Goal: Task Accomplishment & Management: Manage account settings

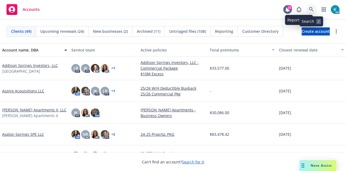
click at [310, 8] on icon at bounding box center [311, 9] width 5 height 5
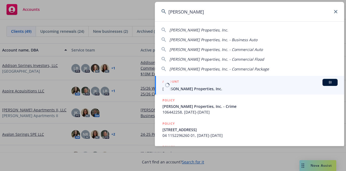
type input "[PERSON_NAME]"
click at [202, 81] on div "ACCOUNT BI" at bounding box center [249, 82] width 175 height 7
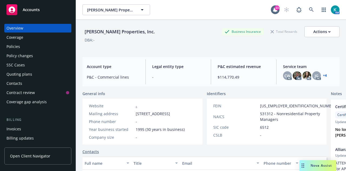
click at [29, 52] on div "Policy changes" at bounding box center [19, 55] width 26 height 9
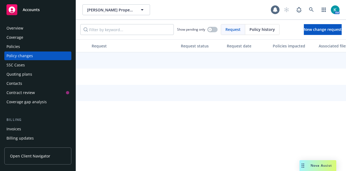
click at [29, 49] on div "Policies" at bounding box center [37, 46] width 63 height 9
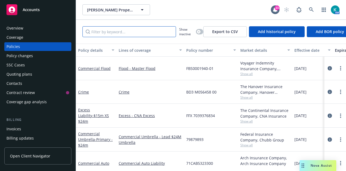
click at [162, 29] on input "Filter by keyword..." at bounding box center [129, 31] width 94 height 11
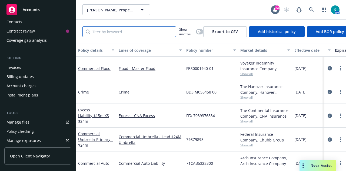
scroll to position [64, 0]
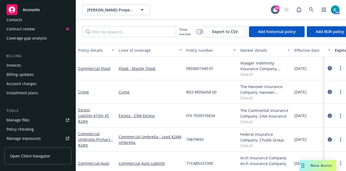
click at [32, 82] on div "Account charges" at bounding box center [21, 83] width 30 height 9
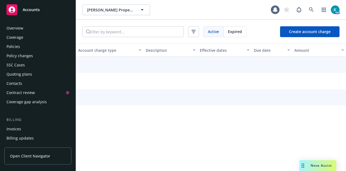
scroll to position [53, 0]
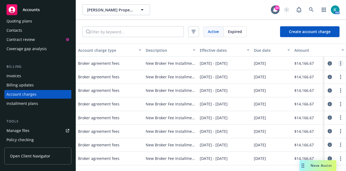
click at [342, 62] on link "more" at bounding box center [340, 63] width 6 height 6
click at [333, 73] on link "Delete" at bounding box center [329, 73] width 29 height 11
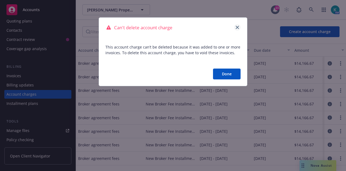
click at [235, 26] on link "close" at bounding box center [237, 27] width 6 height 6
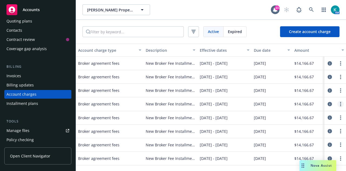
click at [342, 102] on link "more" at bounding box center [340, 104] width 6 height 6
click at [327, 116] on link "Delete" at bounding box center [329, 113] width 29 height 11
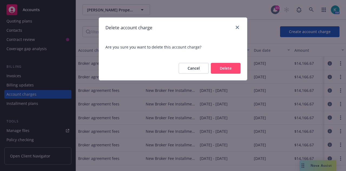
click at [222, 66] on button "Delete" at bounding box center [226, 68] width 30 height 11
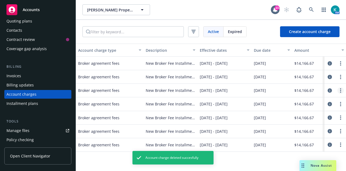
click at [340, 89] on icon "more" at bounding box center [340, 90] width 1 height 4
click at [329, 99] on link "Delete" at bounding box center [329, 100] width 29 height 11
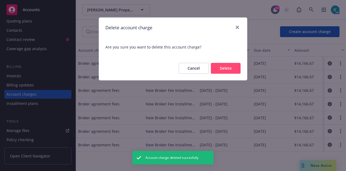
click at [232, 69] on button "Delete" at bounding box center [226, 68] width 30 height 11
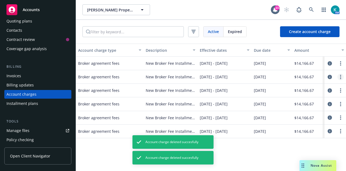
click at [341, 77] on circle "more" at bounding box center [340, 76] width 1 height 1
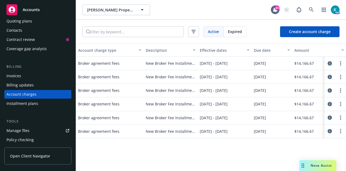
drag, startPoint x: 332, startPoint y: 90, endPoint x: 326, endPoint y: 87, distance: 6.7
click at [327, 88] on div at bounding box center [335, 90] width 17 height 6
click at [340, 77] on circle "more" at bounding box center [340, 76] width 1 height 1
click at [333, 87] on link "Delete" at bounding box center [329, 86] width 29 height 11
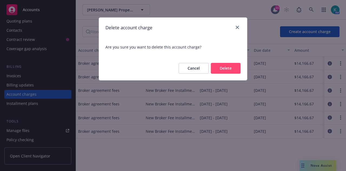
click at [227, 68] on button "Delete" at bounding box center [226, 68] width 30 height 11
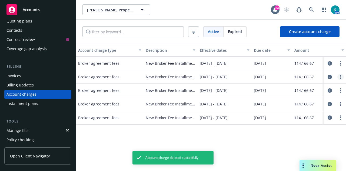
click at [340, 77] on link "more" at bounding box center [340, 77] width 6 height 6
click at [327, 85] on link "Delete" at bounding box center [329, 86] width 29 height 11
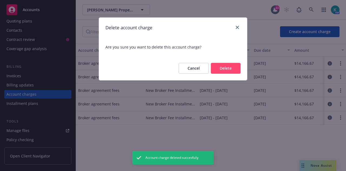
click at [223, 70] on button "Delete" at bounding box center [226, 68] width 30 height 11
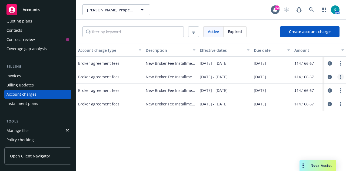
click at [340, 77] on link "more" at bounding box center [340, 77] width 6 height 6
click at [337, 84] on link "Delete" at bounding box center [329, 86] width 29 height 11
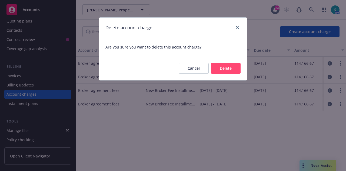
click at [224, 69] on button "Delete" at bounding box center [226, 68] width 30 height 11
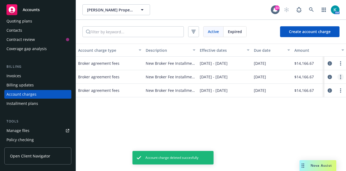
click at [339, 77] on link "more" at bounding box center [340, 77] width 6 height 6
click at [326, 85] on link "Delete" at bounding box center [329, 86] width 29 height 11
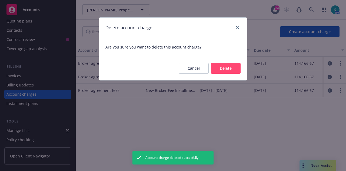
click at [224, 69] on button "Delete" at bounding box center [226, 68] width 30 height 11
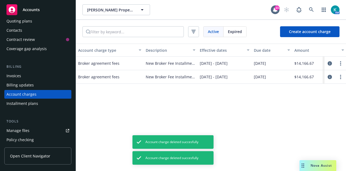
click at [341, 77] on link "more" at bounding box center [340, 77] width 6 height 6
click at [334, 85] on link "Delete" at bounding box center [329, 86] width 29 height 11
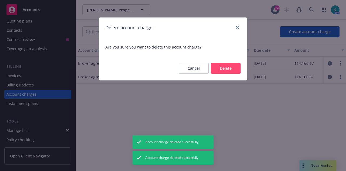
click at [234, 69] on button "Delete" at bounding box center [226, 68] width 30 height 11
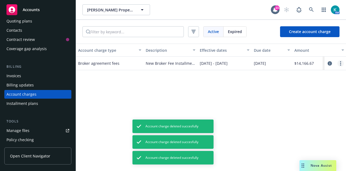
click at [341, 63] on circle "more" at bounding box center [340, 63] width 1 height 1
click at [330, 72] on link "Delete" at bounding box center [329, 73] width 29 height 11
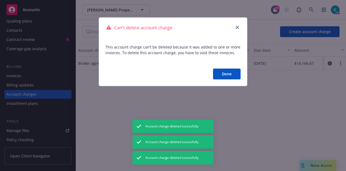
click at [230, 78] on button "Done" at bounding box center [227, 73] width 28 height 11
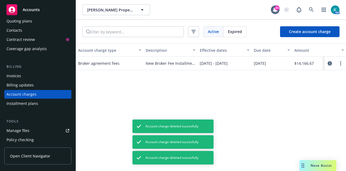
click at [39, 71] on div "Invoices" at bounding box center [37, 75] width 63 height 9
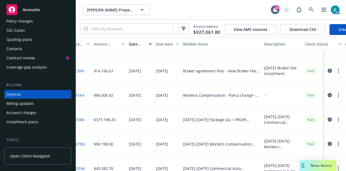
scroll to position [162, 0]
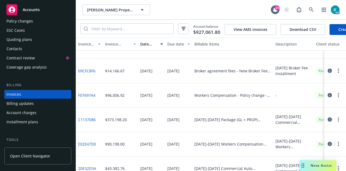
click at [338, 71] on circle "button" at bounding box center [338, 70] width 1 height 1
click at [33, 114] on div "Account charges" at bounding box center [21, 112] width 30 height 9
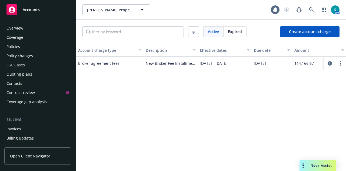
scroll to position [53, 0]
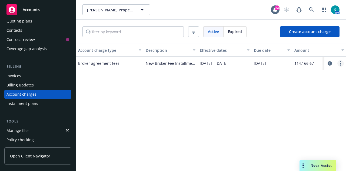
click at [340, 62] on icon "more" at bounding box center [340, 63] width 1 height 4
click at [332, 71] on link "Delete" at bounding box center [329, 73] width 29 height 11
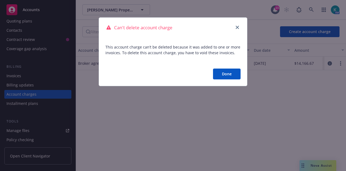
drag, startPoint x: 221, startPoint y: 74, endPoint x: 250, endPoint y: 74, distance: 28.1
click at [221, 74] on button "Done" at bounding box center [227, 73] width 28 height 11
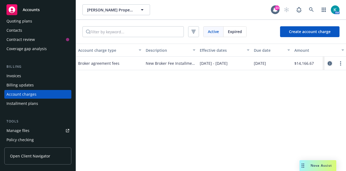
click at [329, 64] on icon "circleInformation" at bounding box center [330, 63] width 4 height 4
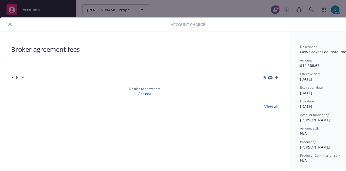
click at [10, 25] on icon "close" at bounding box center [9, 24] width 3 height 3
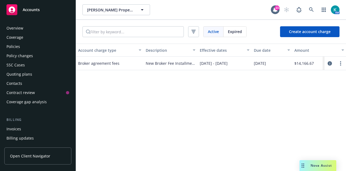
scroll to position [53, 0]
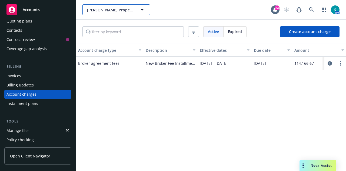
click at [116, 6] on button "[PERSON_NAME] Properties, Inc." at bounding box center [116, 9] width 68 height 11
type input "homeves"
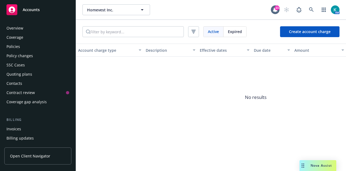
click at [51, 58] on div "Policy changes" at bounding box center [37, 55] width 63 height 9
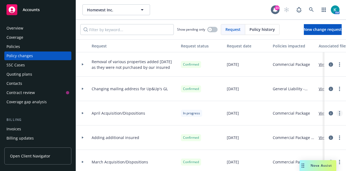
click at [336, 110] on link "more" at bounding box center [339, 113] width 6 height 6
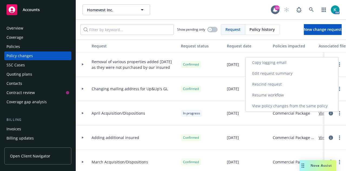
click at [317, 95] on link "Resume workflow" at bounding box center [292, 94] width 93 height 11
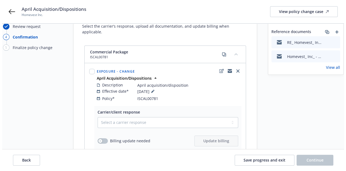
scroll to position [54, 0]
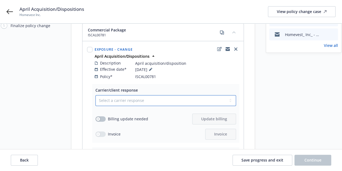
click at [194, 97] on select "Select a carrier response Accepted Accepted with revision No endorsement needed…" at bounding box center [165, 100] width 141 height 11
select select "ACCEPTED"
click at [95, 95] on select "Select a carrier response Accepted Accepted with revision No endorsement needed…" at bounding box center [165, 100] width 141 height 11
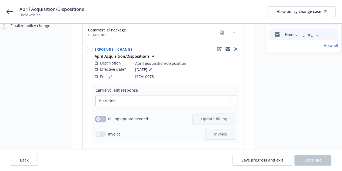
click at [99, 116] on button "button" at bounding box center [100, 118] width 10 height 5
click at [196, 113] on button "Update billing" at bounding box center [214, 118] width 44 height 11
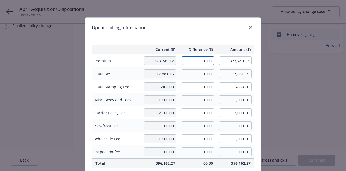
click at [196, 58] on input "00.00" at bounding box center [198, 60] width 32 height 9
type input "1"
type input "-170.00"
type input "373,579.12"
type input "-34"
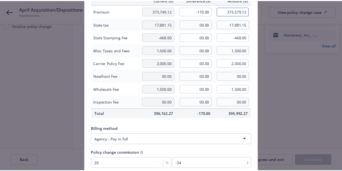
scroll to position [81, 0]
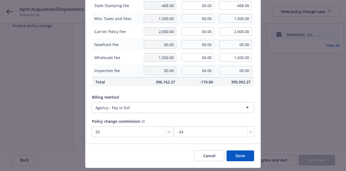
click at [232, 155] on button "Done" at bounding box center [241, 155] width 28 height 11
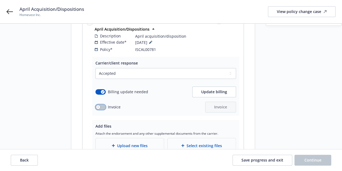
click at [100, 104] on button "button" at bounding box center [100, 106] width 10 height 5
click at [232, 104] on button "Invoice" at bounding box center [220, 106] width 31 height 11
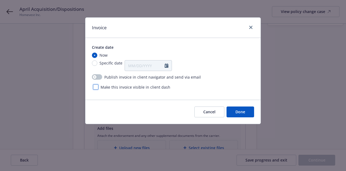
click at [97, 87] on div at bounding box center [95, 86] width 5 height 5
click at [245, 108] on button "Done" at bounding box center [241, 111] width 28 height 11
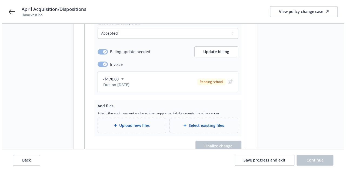
scroll to position [145, 0]
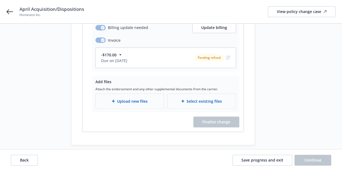
click at [144, 94] on div "Upload new files" at bounding box center [130, 101] width 68 height 15
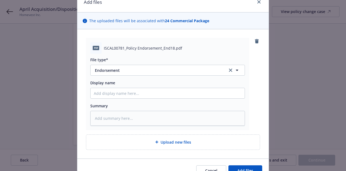
scroll to position [54, 0]
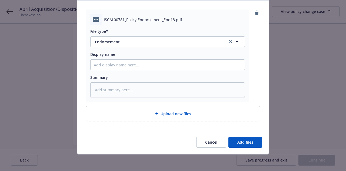
type textarea "x"
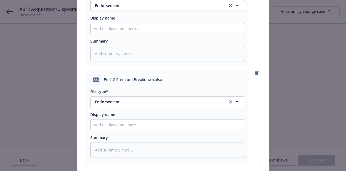
scroll to position [108, 0]
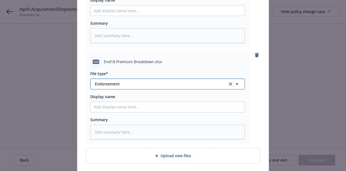
click at [174, 86] on button "Endorsement" at bounding box center [167, 83] width 155 height 11
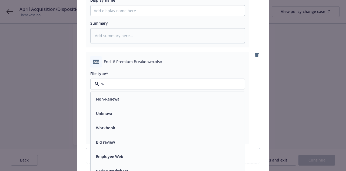
type input "wo"
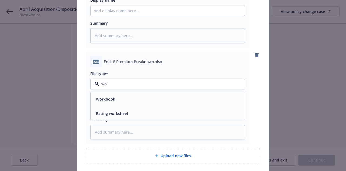
click at [164, 113] on div "Rating worksheet" at bounding box center [168, 113] width 148 height 8
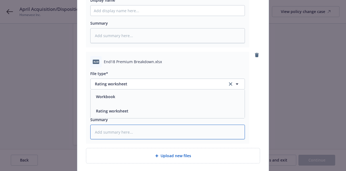
click at [161, 130] on textarea at bounding box center [167, 131] width 155 height 15
type textarea "x"
type textarea "P"
type textarea "x"
type textarea "Pr"
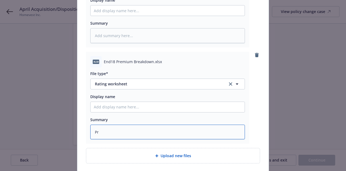
type textarea "x"
type textarea "Prem"
type textarea "x"
type textarea "Premi"
type textarea "x"
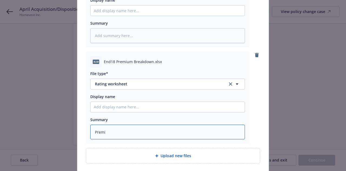
type textarea "Premiu"
type textarea "x"
type textarea "Premium"
type textarea "x"
type textarea "Premium"
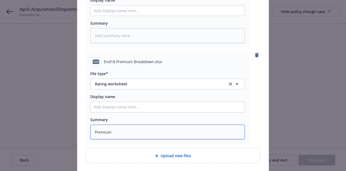
type textarea "x"
type textarea "Premium b"
type textarea "x"
type textarea "Premium br"
type textarea "x"
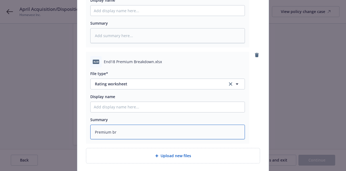
type textarea "Premium bre"
type textarea "x"
type textarea "Premium brea"
type textarea "x"
type textarea "Premium break"
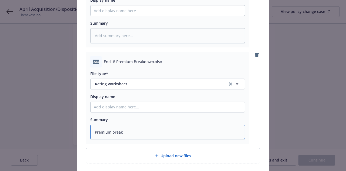
type textarea "x"
type textarea "Premium breakdw"
type textarea "x"
type textarea "Premium breakdwo"
type textarea "x"
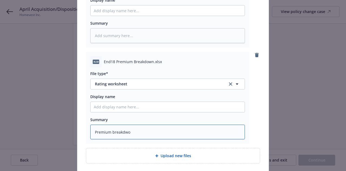
type textarea "Premium breakdwon"
type textarea "x"
type textarea "Premium breakdwon"
type textarea "x"
type textarea "Premium breakdwon"
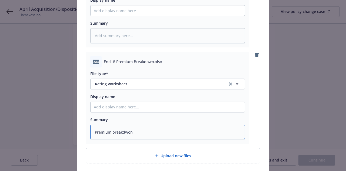
type textarea "x"
type textarea "Premium breakdwo"
type textarea "x"
type textarea "Premium breakdw"
type textarea "x"
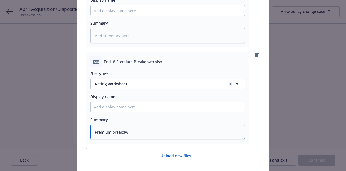
type textarea "Premium breakd"
type textarea "x"
type textarea "Premium breakdo"
type textarea "x"
type textarea "Premium breakdow"
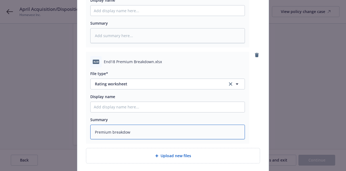
type textarea "x"
type textarea "Premium breakdown"
type textarea "x"
type textarea "Premium breakdown"
type textarea "x"
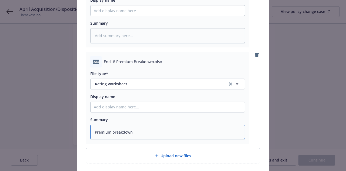
type textarea "Premium breakdown p"
type textarea "x"
type textarea "Premium breakdown pe"
type textarea "x"
type textarea "Premium breakdown per"
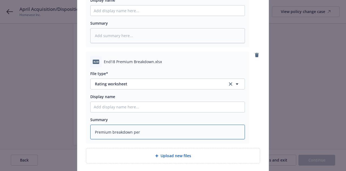
type textarea "x"
type textarea "Premium breakdown per"
type textarea "x"
type textarea "Premium breakdown per p"
type textarea "x"
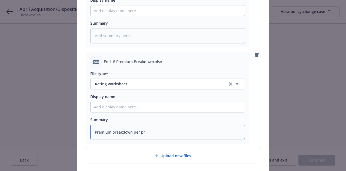
type textarea "Premium breakdown per pro"
type textarea "x"
type textarea "Premium breakdown per prop"
type textarea "x"
type textarea "Premium breakdown per proper"
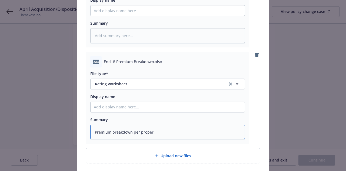
type textarea "x"
type textarea "Premium breakdown per property"
type textarea "x"
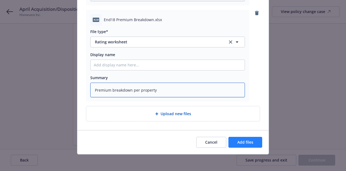
type textarea "Premium breakdown per property"
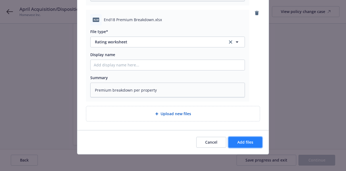
click at [249, 142] on span "Add files" at bounding box center [245, 141] width 16 height 5
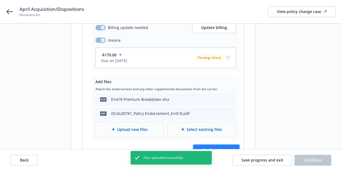
click at [221, 144] on button "Finalize change" at bounding box center [216, 149] width 46 height 11
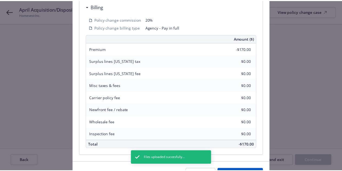
scroll to position [194, 0]
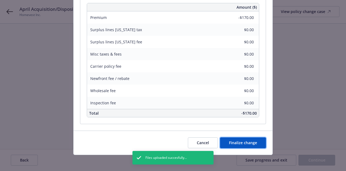
drag, startPoint x: 249, startPoint y: 138, endPoint x: 250, endPoint y: 135, distance: 2.8
click at [250, 138] on button "Finalize change" at bounding box center [243, 142] width 46 height 11
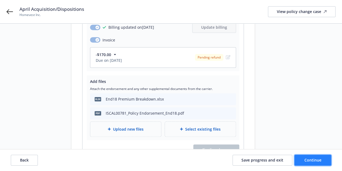
click at [316, 163] on button "Continue" at bounding box center [312, 159] width 37 height 11
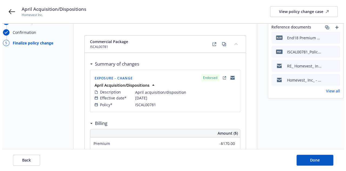
scroll to position [0, 0]
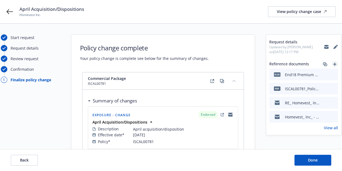
click at [334, 64] on icon "add" at bounding box center [334, 63] width 3 height 3
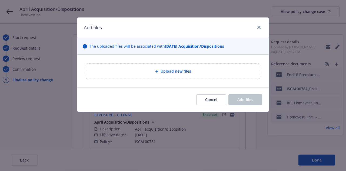
type textarea "x"
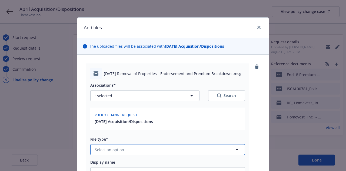
click at [133, 146] on button "Select an option" at bounding box center [167, 149] width 155 height 11
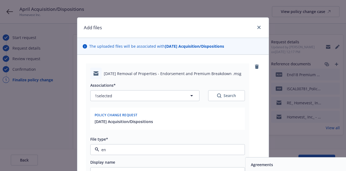
type input "end"
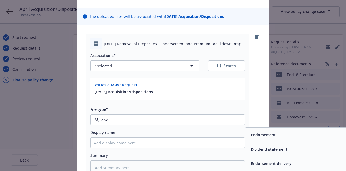
scroll to position [54, 0]
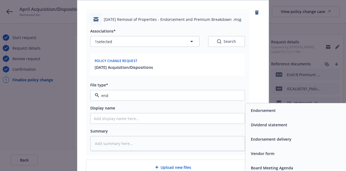
click at [264, 134] on div "Endorsement delivery" at bounding box center [323, 139] width 154 height 14
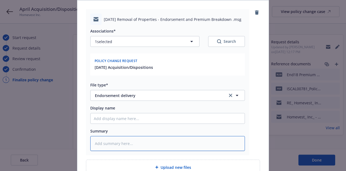
click at [137, 147] on textarea at bounding box center [167, 143] width 155 height 15
type textarea "x"
type textarea "E"
type textarea "x"
type textarea "EM"
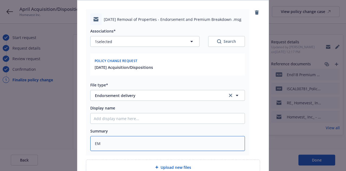
type textarea "x"
type textarea "EMT"
type textarea "x"
type textarea "EMT i"
type textarea "x"
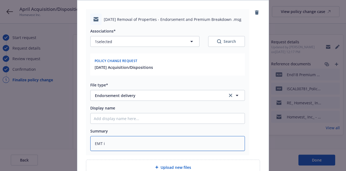
type textarea "EMT in"
type textarea "x"
type textarea "EMT ins"
type textarea "x"
type textarea "EMT insd"
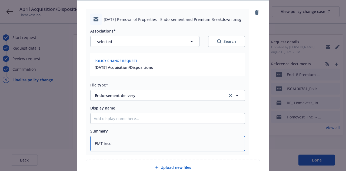
type textarea "x"
type textarea "EMT insd"
type textarea "x"
type textarea "EMT insd w"
type textarea "x"
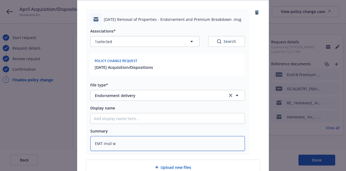
type textarea "EMT insd w/"
type textarea "x"
type textarea "EMT insd w/e"
type textarea "x"
type textarea "EMT insd w/en"
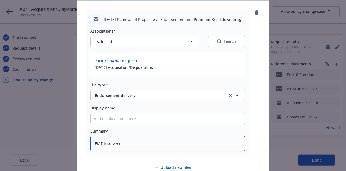
type textarea "x"
type textarea "EMT insd w/end"
type textarea "x"
type textarea "EMT insd w/endt"
type textarea "x"
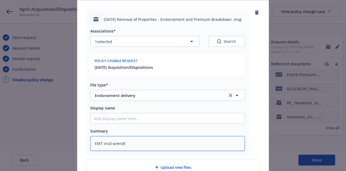
type textarea "EMT insd w/endt"
type textarea "x"
type textarea "EMT insd w/endt an"
type textarea "x"
type textarea "EMT insd w/endt and"
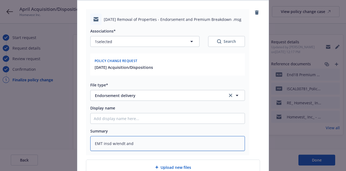
type textarea "x"
type textarea "EMT insd w/endt and"
type textarea "x"
type textarea "EMT insd w/endt and p"
type textarea "x"
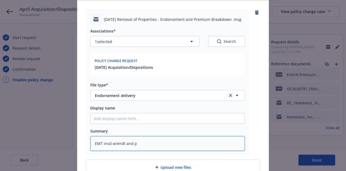
type textarea "EMT insd w/endt and pr"
type textarea "x"
type textarea "EMT insd w/endt and pre"
type textarea "x"
type textarea "EMT insd w/endt and prem"
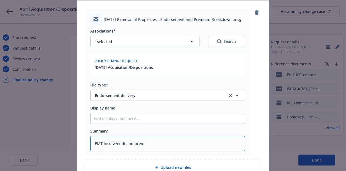
type textarea "x"
type textarea "EMT insd w/endt and premi"
type textarea "x"
type textarea "EMT insd w/endt and premiu"
type textarea "x"
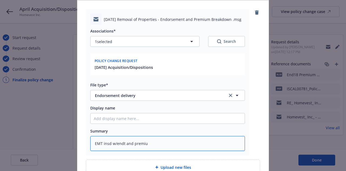
type textarea "EMT insd w/endt and premium"
type textarea "x"
type textarea "EMT insd w/endt and premium"
type textarea "x"
type textarea "EMT insd w/endt and premium b"
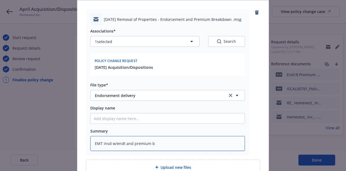
type textarea "x"
type textarea "EMT insd w/endt and premium br"
type textarea "x"
type textarea "EMT insd w/endt and premium bre"
type textarea "x"
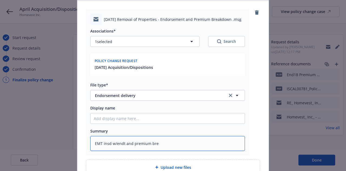
type textarea "EMT insd w/endt and premium brea"
type textarea "x"
type textarea "EMT insd w/endt and premium break"
type textarea "x"
type textarea "EMT insd w/endt and premium breakd"
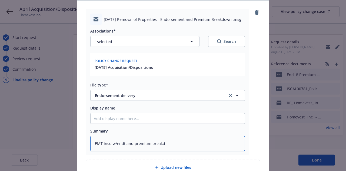
type textarea "x"
type textarea "EMT insd w/endt and premium breakdw"
type textarea "x"
type textarea "EMT insd w/endt and premium breakdwo"
type textarea "x"
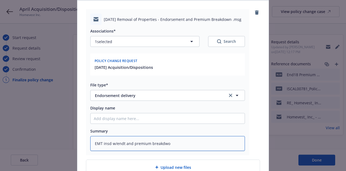
type textarea "EMT insd w/endt and premium breakdw"
type textarea "x"
type textarea "EMT insd w/endt and premium breakd"
type textarea "x"
type textarea "EMT insd w/endt and premium breakdo"
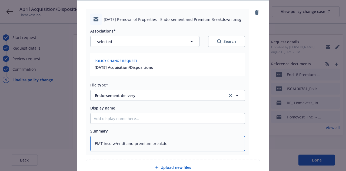
type textarea "x"
type textarea "EMT insd w/endt and premium breakdown"
type textarea "x"
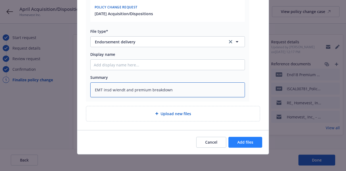
type textarea "EMT insd w/endt and premium breakdown"
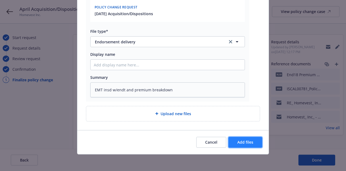
click at [238, 141] on span "Add files" at bounding box center [245, 141] width 16 height 5
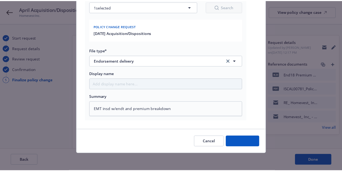
scroll to position [88, 0]
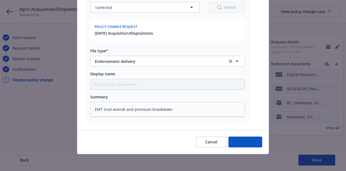
type textarea "x"
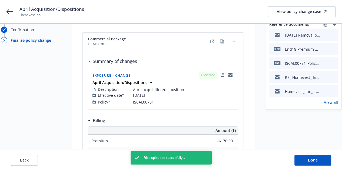
scroll to position [108, 0]
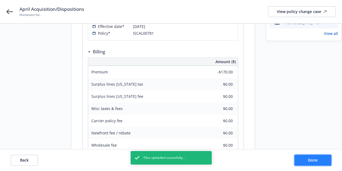
drag, startPoint x: 323, startPoint y: 164, endPoint x: 323, endPoint y: 161, distance: 3.3
click at [323, 162] on button "Done" at bounding box center [312, 159] width 37 height 11
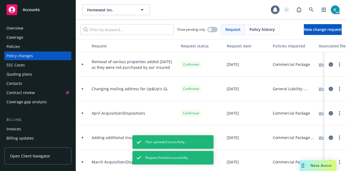
click at [50, 11] on div "Accounts" at bounding box center [37, 9] width 63 height 11
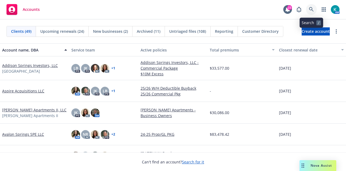
click at [311, 11] on icon at bounding box center [311, 9] width 5 height 5
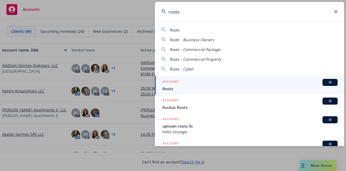
type input "roots"
click at [206, 88] on span "Roots" at bounding box center [249, 89] width 175 height 6
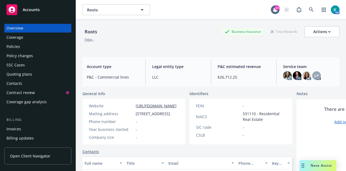
click at [48, 54] on div "Policy changes" at bounding box center [37, 55] width 63 height 9
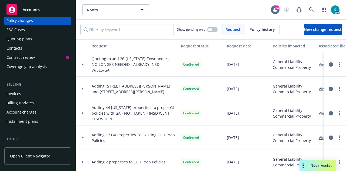
scroll to position [54, 0]
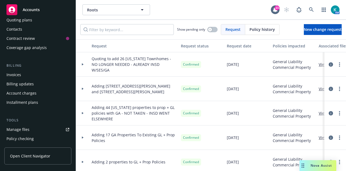
click at [35, 127] on link "Manage files" at bounding box center [37, 129] width 67 height 9
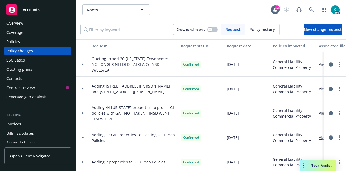
scroll to position [0, 0]
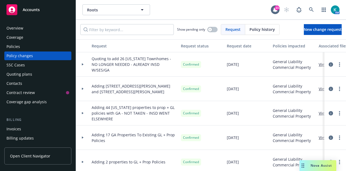
click at [52, 3] on link "Accounts" at bounding box center [37, 9] width 67 height 15
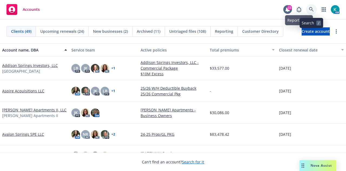
click at [311, 12] on icon at bounding box center [311, 9] width 5 height 5
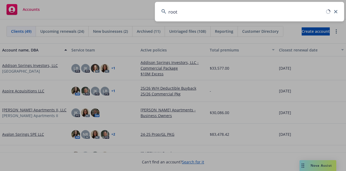
type input "roots"
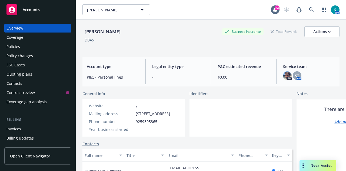
click at [39, 72] on div "Quoting plans" at bounding box center [37, 74] width 63 height 9
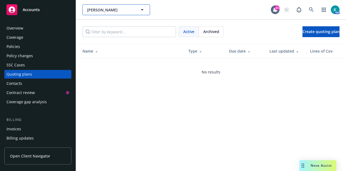
click at [112, 6] on button "[PERSON_NAME]" at bounding box center [116, 9] width 68 height 11
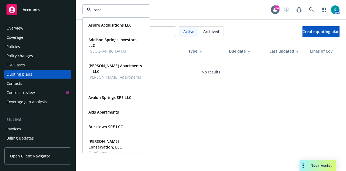
type input "roots"
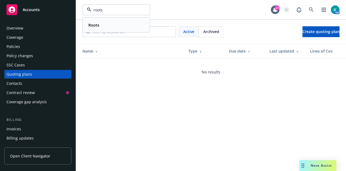
click at [114, 25] on div "Roots" at bounding box center [116, 25] width 60 height 8
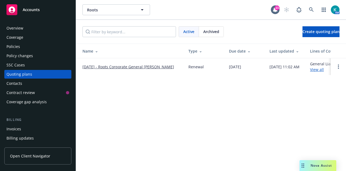
click at [40, 54] on div "Policy changes" at bounding box center [37, 55] width 63 height 9
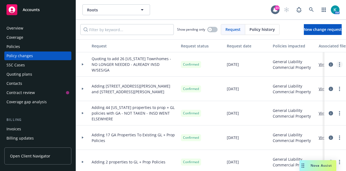
click at [336, 64] on link "more" at bounding box center [339, 64] width 6 height 6
click at [328, 63] on link "circleInformation" at bounding box center [331, 64] width 6 height 6
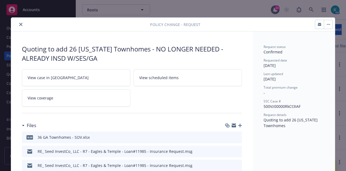
scroll to position [16, 0]
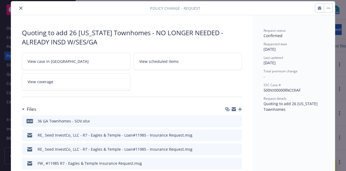
click at [238, 110] on icon "button" at bounding box center [240, 109] width 4 height 4
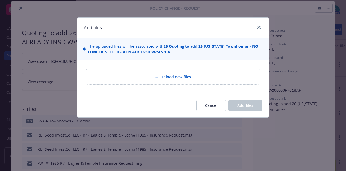
type textarea "x"
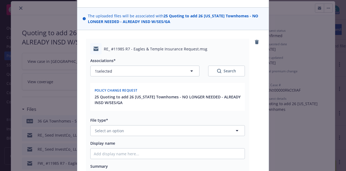
scroll to position [81, 0]
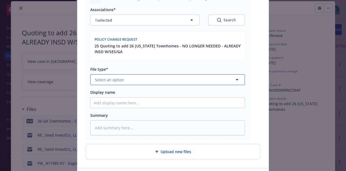
click at [137, 79] on button "Select an option" at bounding box center [167, 79] width 155 height 11
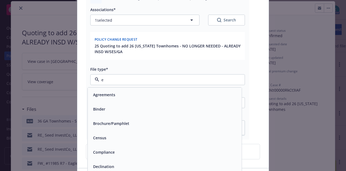
type input "em"
click at [142, 107] on div "Email" at bounding box center [165, 109] width 148 height 8
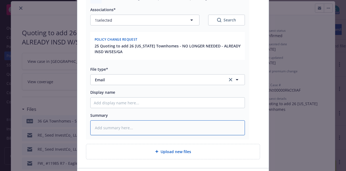
click at [125, 127] on textarea at bounding box center [167, 127] width 155 height 15
type textarea "x"
type textarea "E"
type textarea "x"
type textarea "EM"
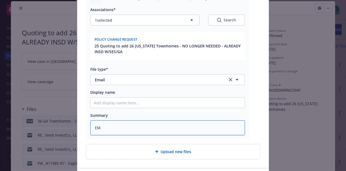
type textarea "x"
type textarea "EMF"
type textarea "x"
type textarea "EMF"
type textarea "x"
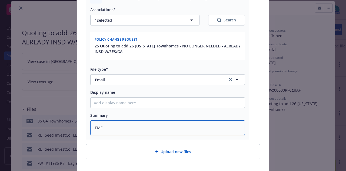
type textarea "EMF a"
type textarea "x"
type textarea "EMF"
type textarea "x"
type textarea "EMF c"
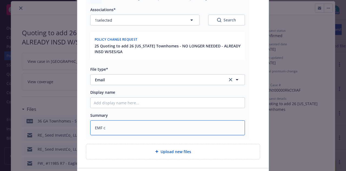
type textarea "x"
type textarea "EMF ca"
type textarea "x"
type textarea "EMF car"
type textarea "x"
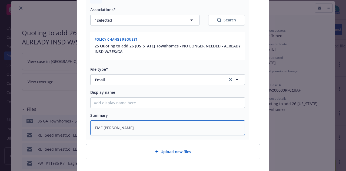
type textarea "EMF [PERSON_NAME]"
type textarea "x"
type textarea "EMF [PERSON_NAME]"
type textarea "x"
type textarea "EMF carrier"
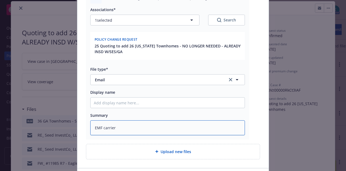
type textarea "x"
type textarea "EMF carrier a"
type textarea "x"
type textarea "EMF carrier ad"
type textarea "x"
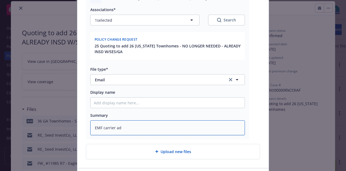
type textarea "EMF carrier adv"
type textarea "x"
type textarea "EMF carrier adv"
type textarea "x"
type textarea "EMF carrier adv t"
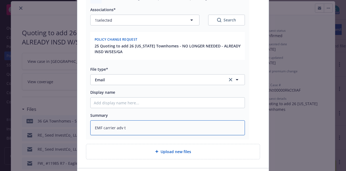
type textarea "x"
type textarea "EMF carrier adv th"
type textarea "x"
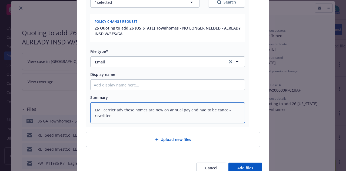
scroll to position [125, 0]
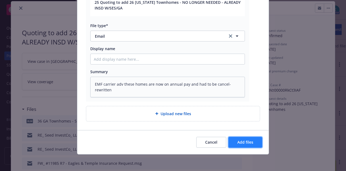
click at [255, 140] on button "Add files" at bounding box center [245, 142] width 34 height 11
